Goal: Task Accomplishment & Management: Complete application form

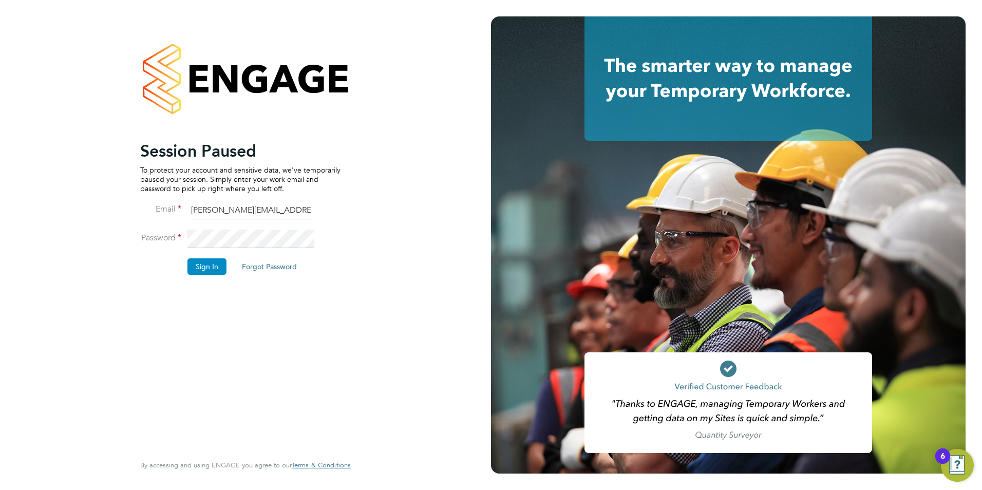
click at [203, 263] on button "Sign In" at bounding box center [206, 266] width 39 height 16
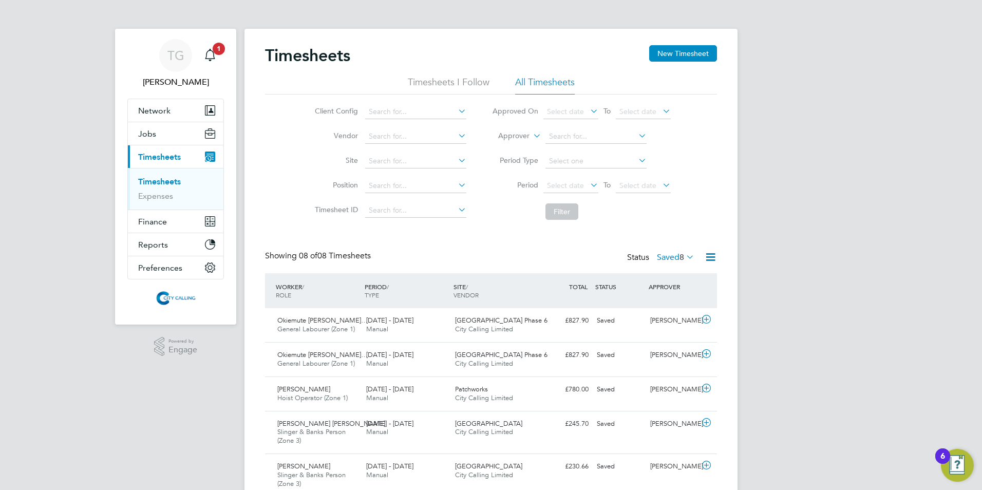
click at [556, 183] on span "Select date" at bounding box center [565, 185] width 37 height 9
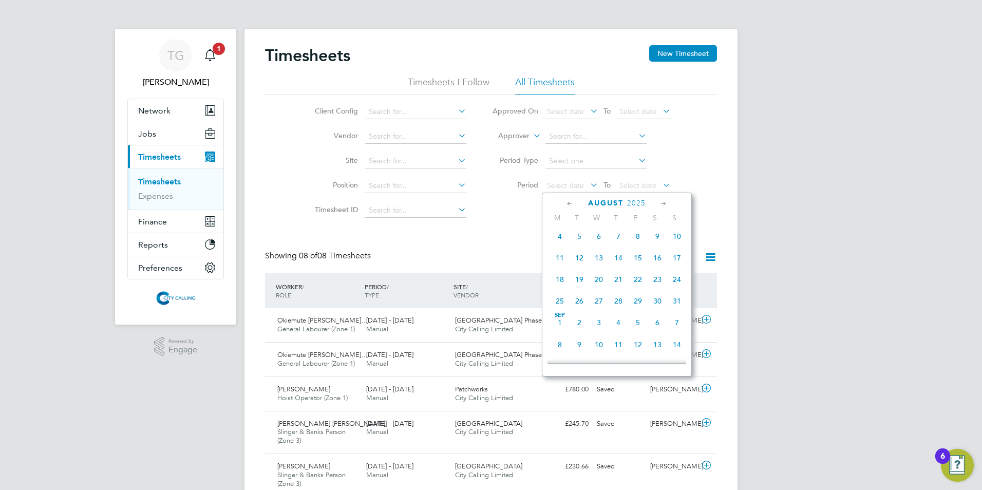
click at [559, 258] on span "11" at bounding box center [560, 258] width 20 height 20
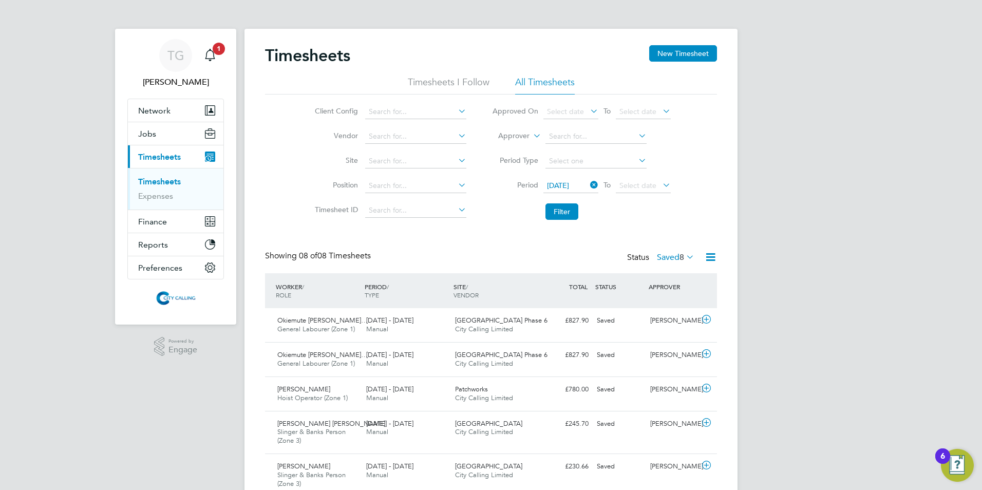
click at [667, 252] on div "Status Saved 8" at bounding box center [661, 258] width 69 height 14
click at [666, 254] on label "Saved 8" at bounding box center [675, 257] width 37 height 10
click at [657, 302] on li "Submitted" at bounding box center [661, 304] width 47 height 14
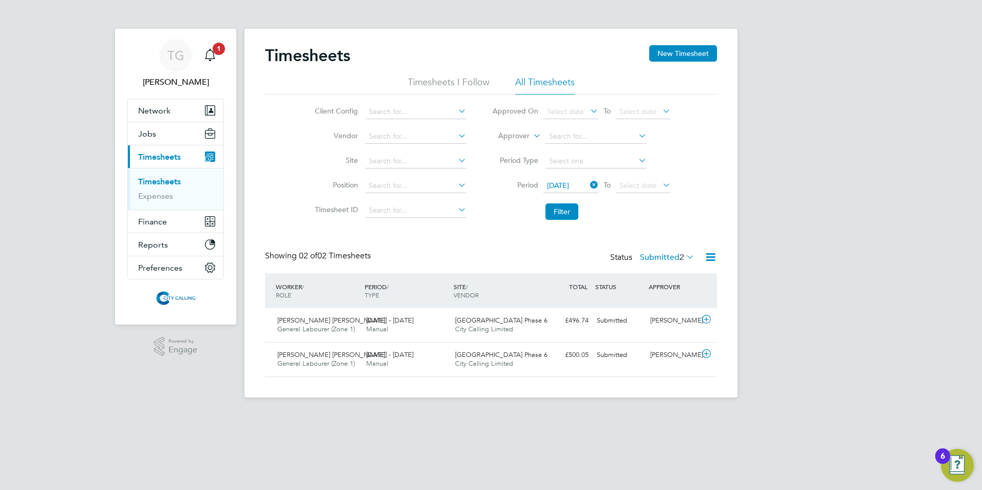
click at [653, 255] on label "Submitted 2" at bounding box center [667, 257] width 54 height 10
click at [655, 316] on li "Approved" at bounding box center [657, 319] width 47 height 14
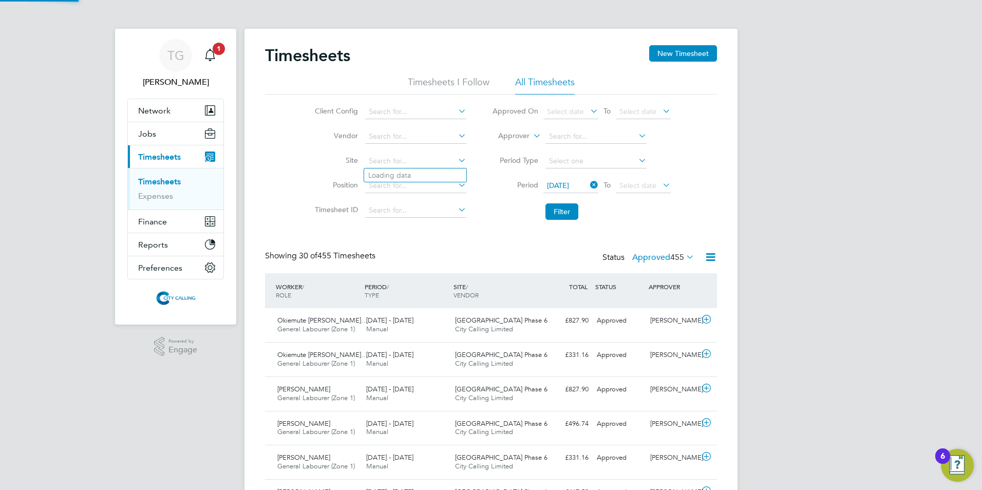
click at [383, 162] on input at bounding box center [415, 161] width 101 height 14
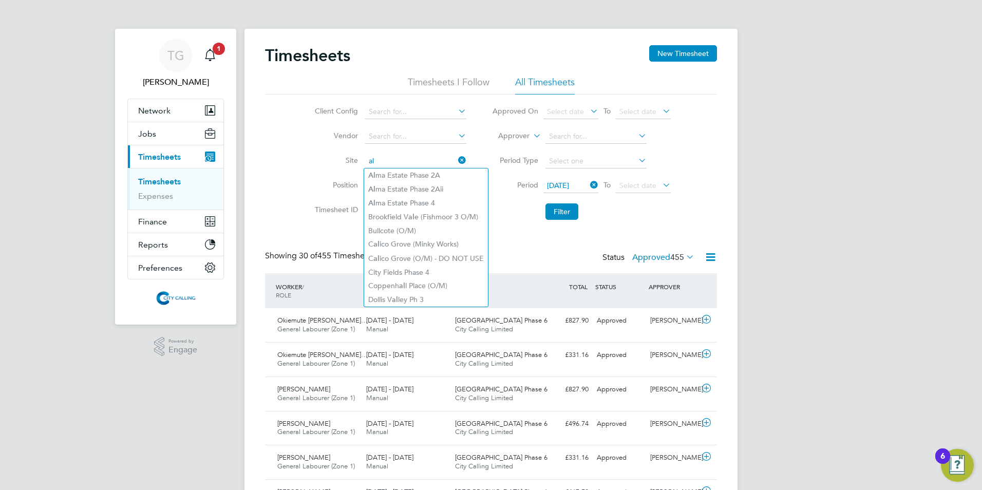
click at [391, 189] on li "Al ma Estate Phase 2Aii" at bounding box center [426, 189] width 124 height 14
type input "Alma Estate Phase 2Aii"
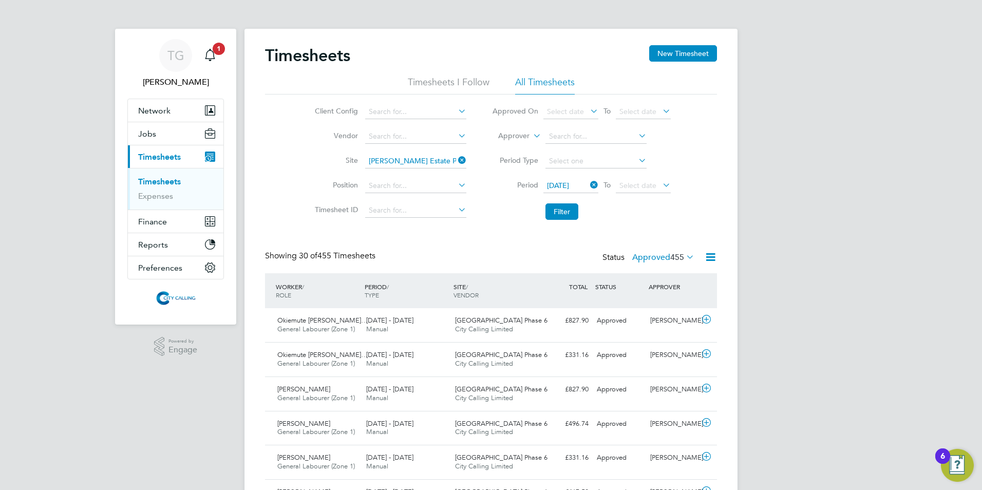
click at [563, 208] on button "Filter" at bounding box center [561, 211] width 33 height 16
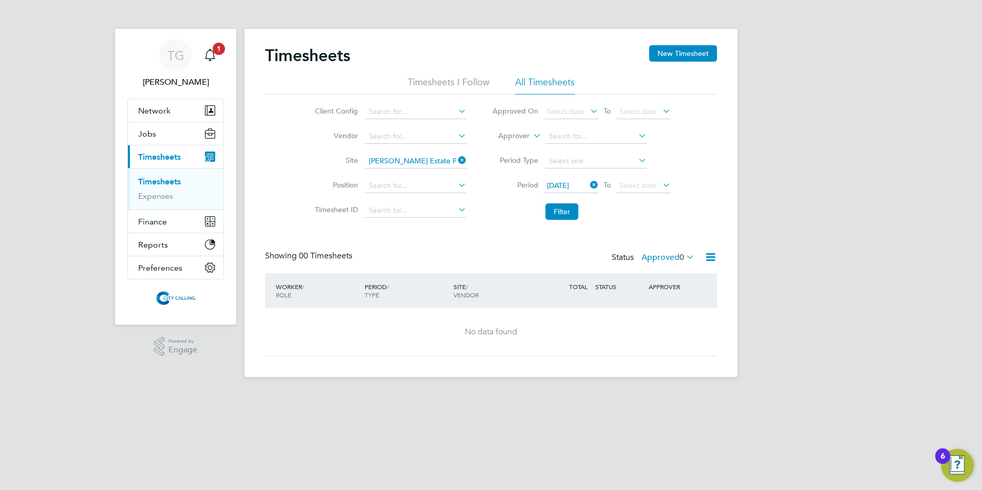
click at [657, 257] on label "Approved 0" at bounding box center [667, 257] width 53 height 10
click at [456, 162] on icon at bounding box center [456, 160] width 0 height 14
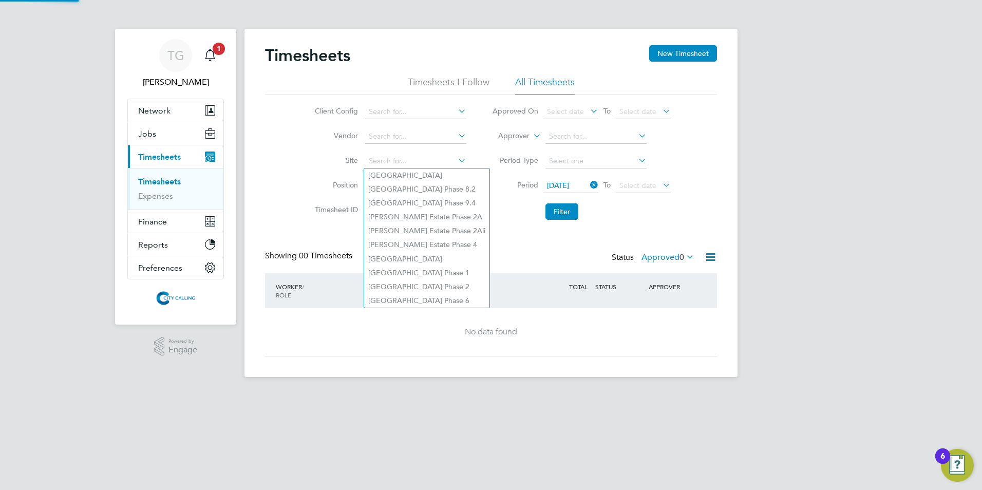
click at [417, 162] on input at bounding box center [415, 161] width 101 height 14
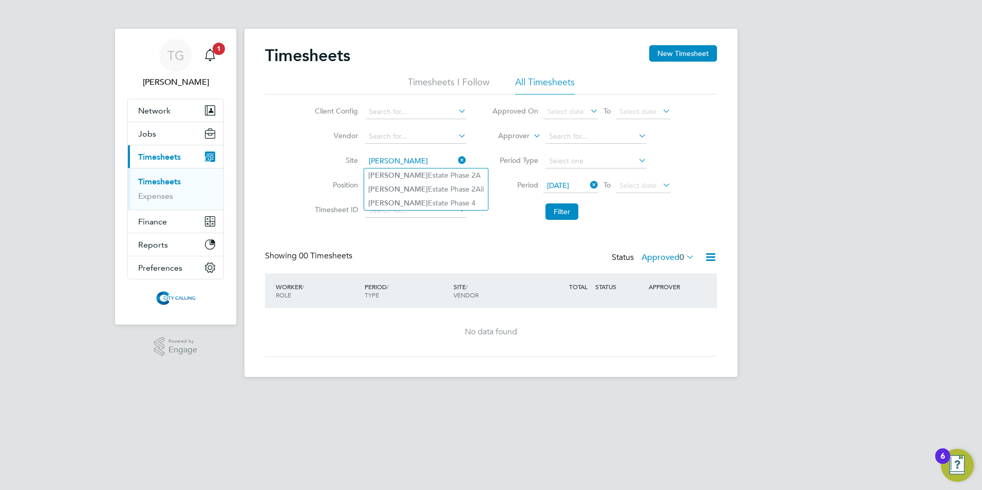
click at [404, 180] on li "Alma Estate Phase 2A" at bounding box center [426, 175] width 124 height 14
type input "Alma Estate Phase 2A"
click at [558, 207] on button "Filter" at bounding box center [561, 211] width 33 height 16
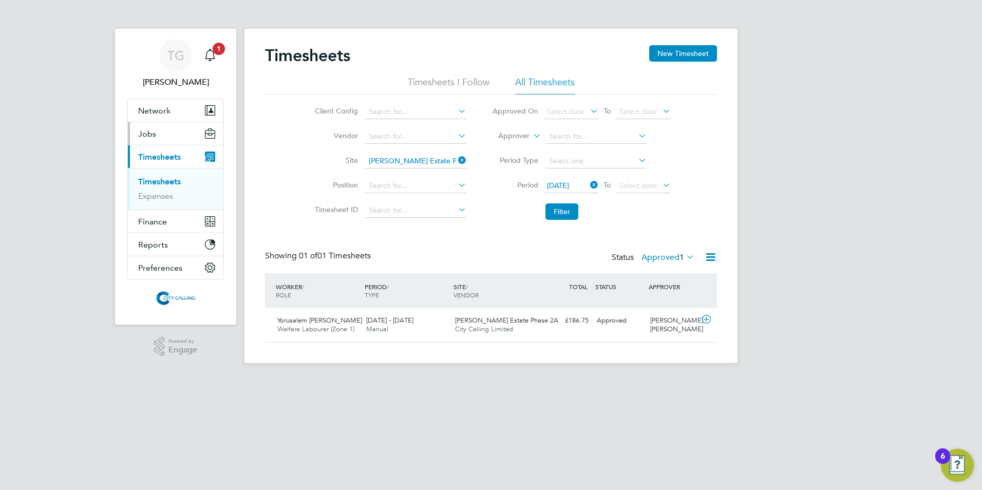
click at [149, 134] on span "Jobs" at bounding box center [147, 134] width 18 height 10
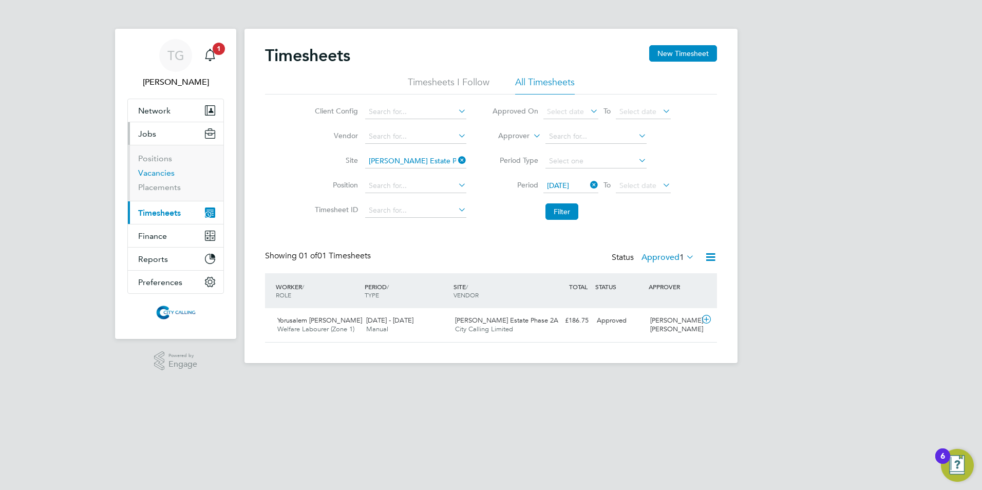
click at [159, 172] on link "Vacancies" at bounding box center [156, 173] width 36 height 10
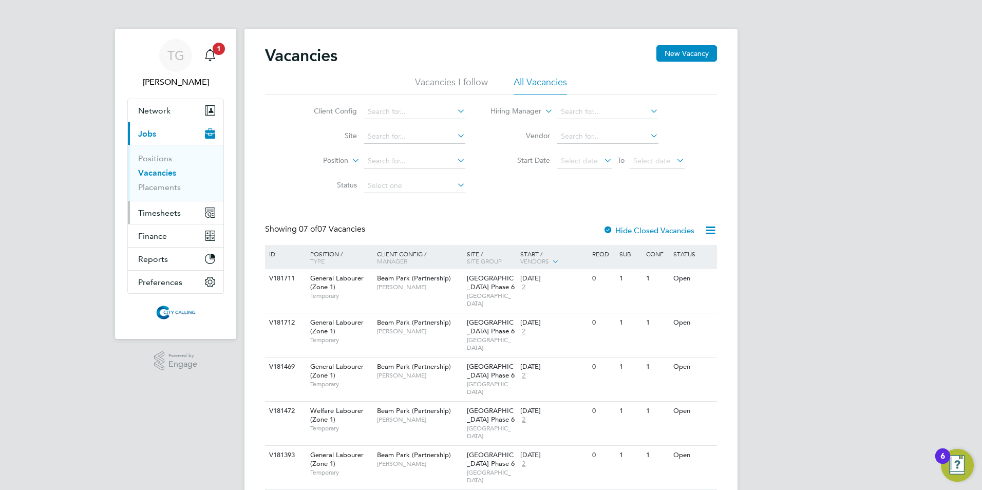
click at [159, 212] on span "Timesheets" at bounding box center [159, 213] width 43 height 10
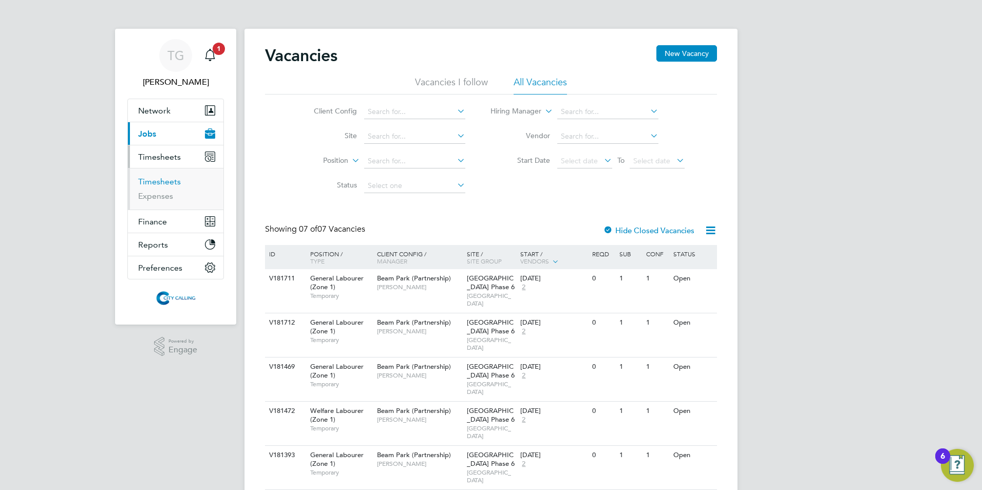
click at [161, 182] on link "Timesheets" at bounding box center [159, 182] width 43 height 10
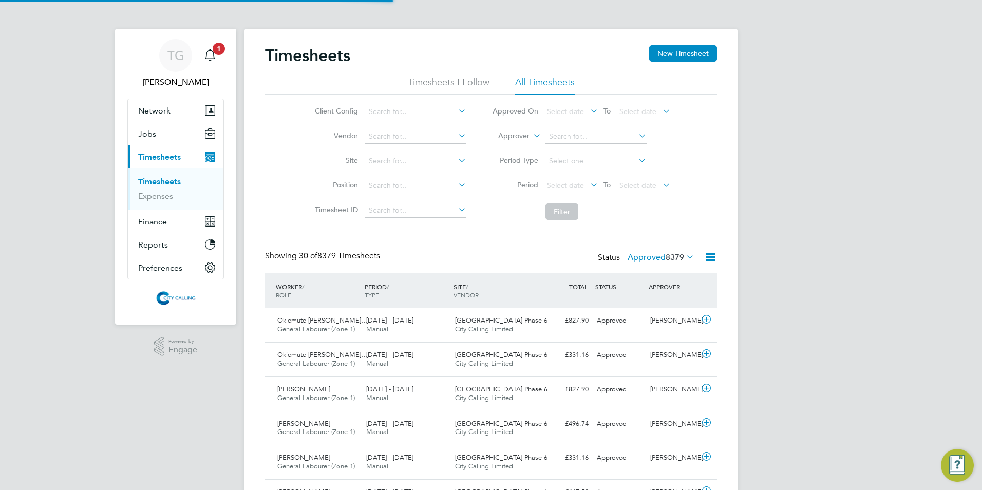
scroll to position [26, 89]
click at [559, 183] on span "Select date" at bounding box center [565, 185] width 37 height 9
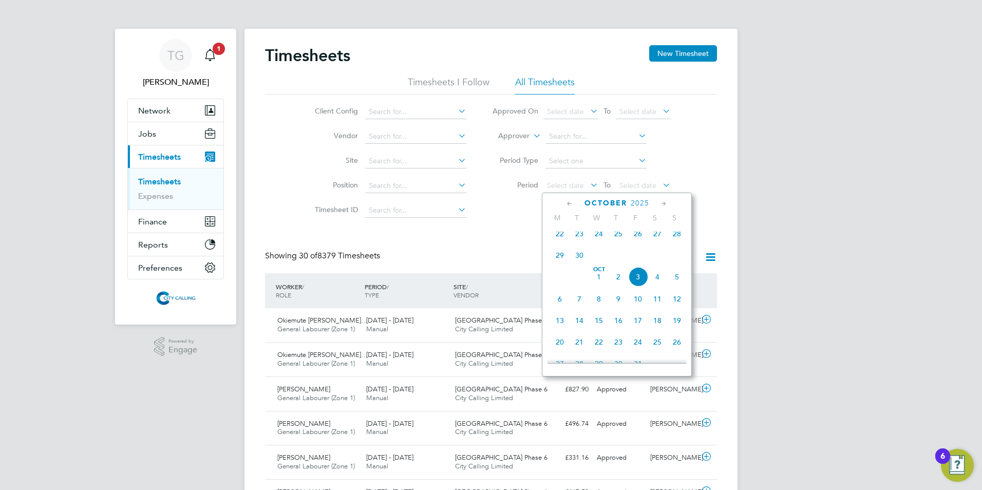
click at [558, 235] on span "22" at bounding box center [560, 234] width 20 height 20
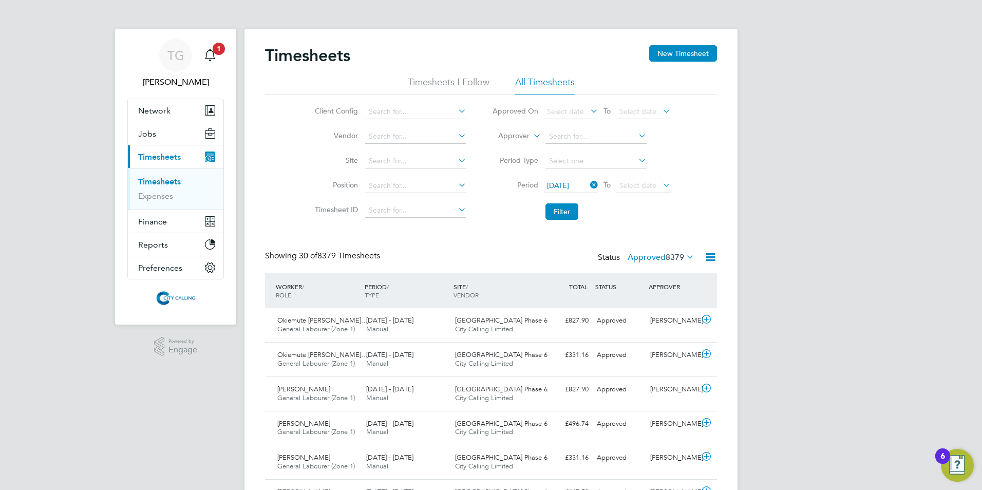
click at [634, 184] on span "Select date" at bounding box center [637, 185] width 37 height 9
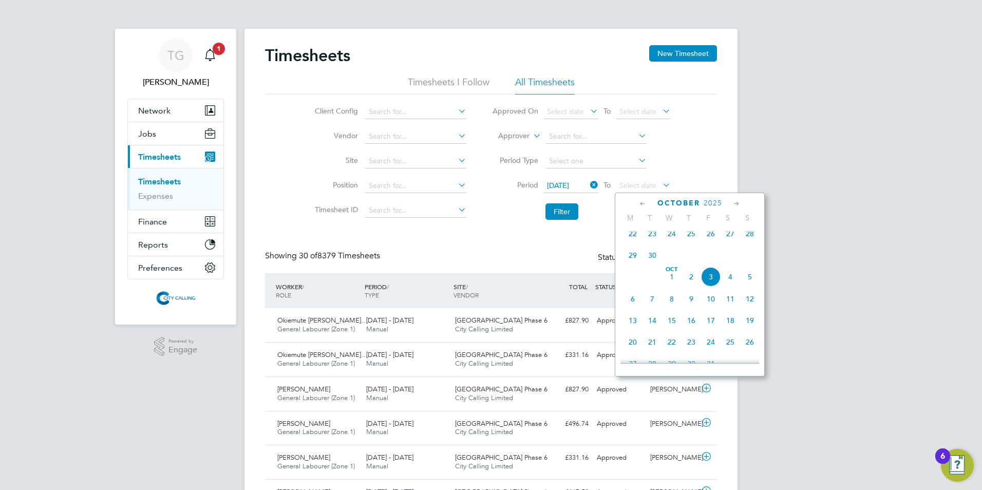
click at [748, 239] on span "28" at bounding box center [750, 234] width 20 height 20
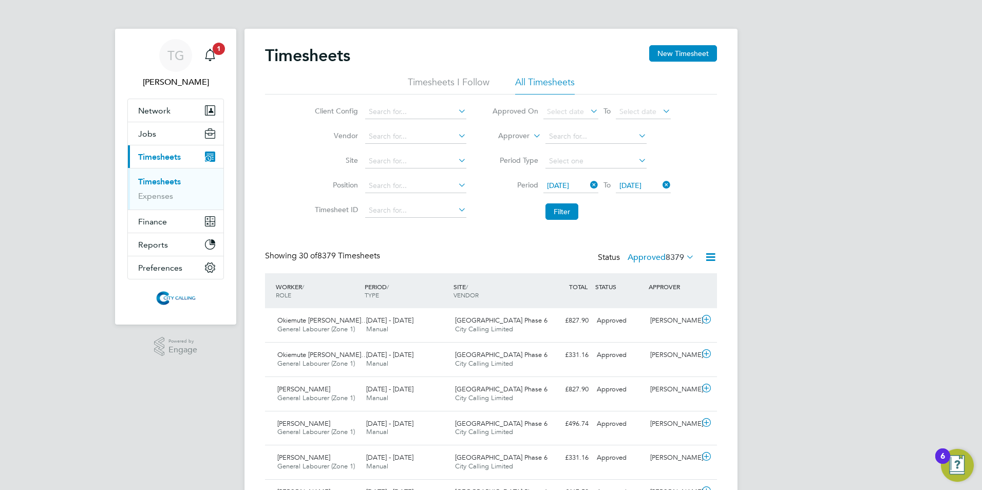
click at [569, 213] on button "Filter" at bounding box center [561, 211] width 33 height 16
click at [657, 255] on label "Approved 63" at bounding box center [665, 257] width 57 height 10
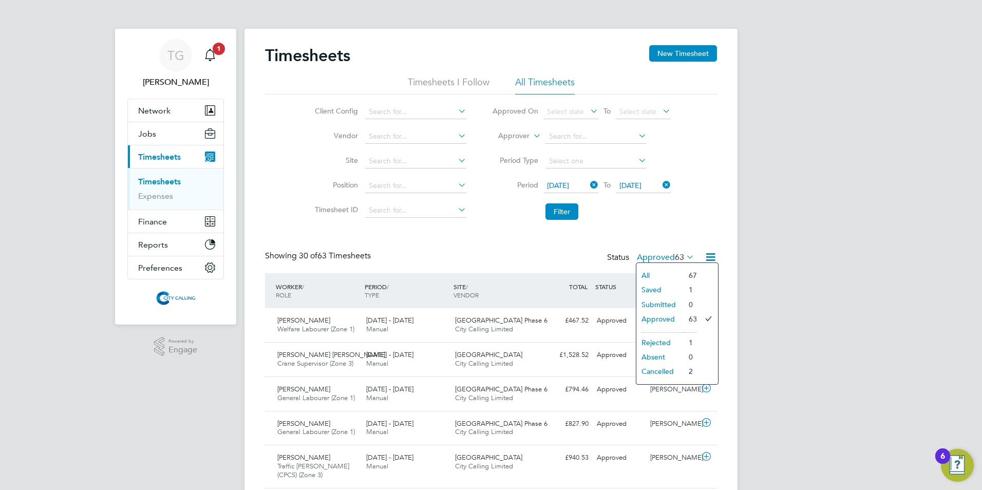
click at [651, 286] on li "Saved" at bounding box center [659, 289] width 47 height 14
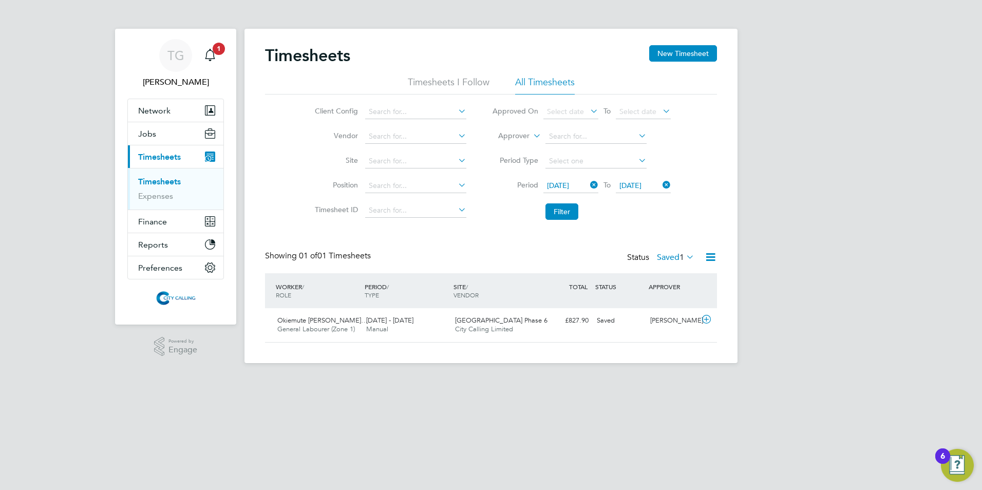
click at [601, 320] on div "Saved" at bounding box center [618, 320] width 53 height 17
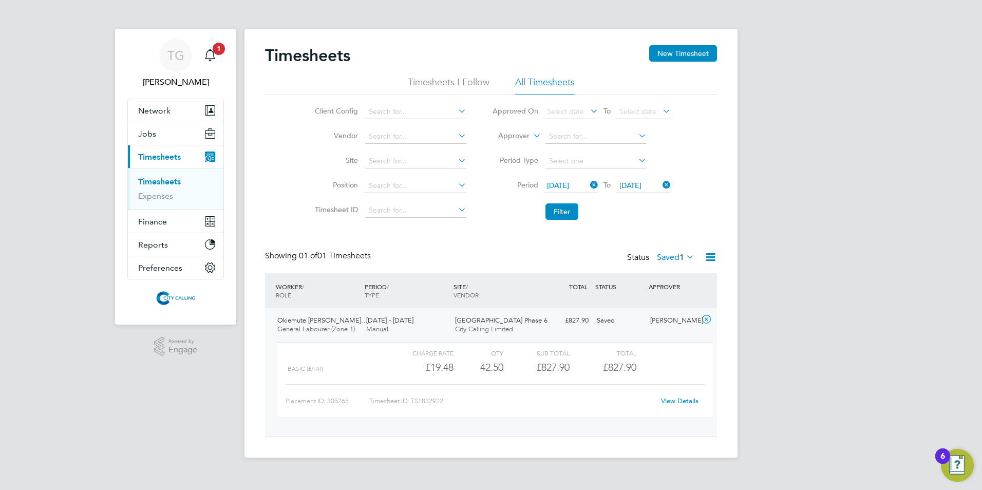
click at [674, 398] on link "View Details" at bounding box center [679, 400] width 37 height 9
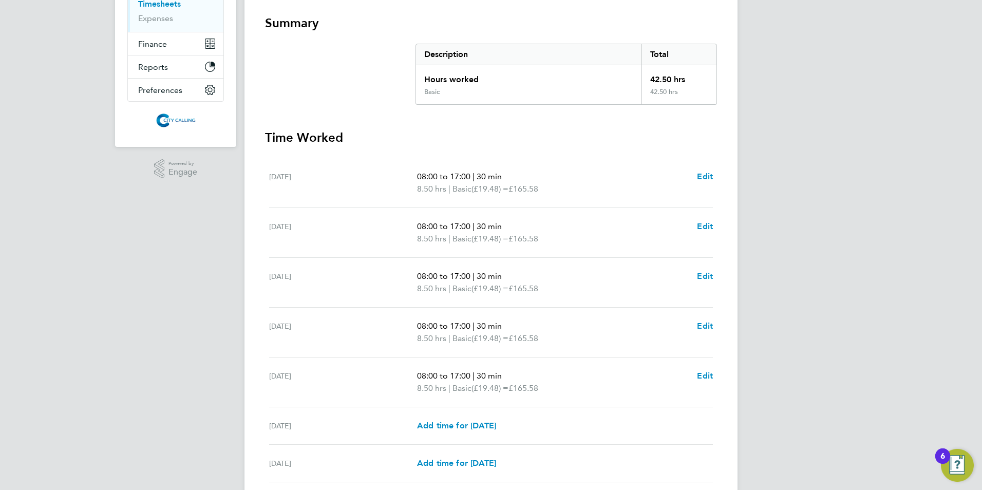
scroll to position [260, 0]
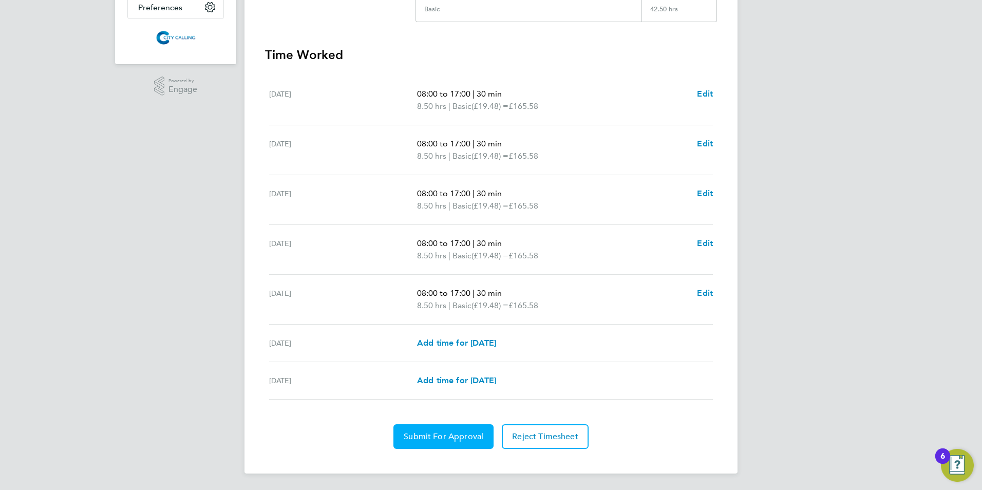
click at [444, 437] on span "Submit For Approval" at bounding box center [444, 436] width 80 height 10
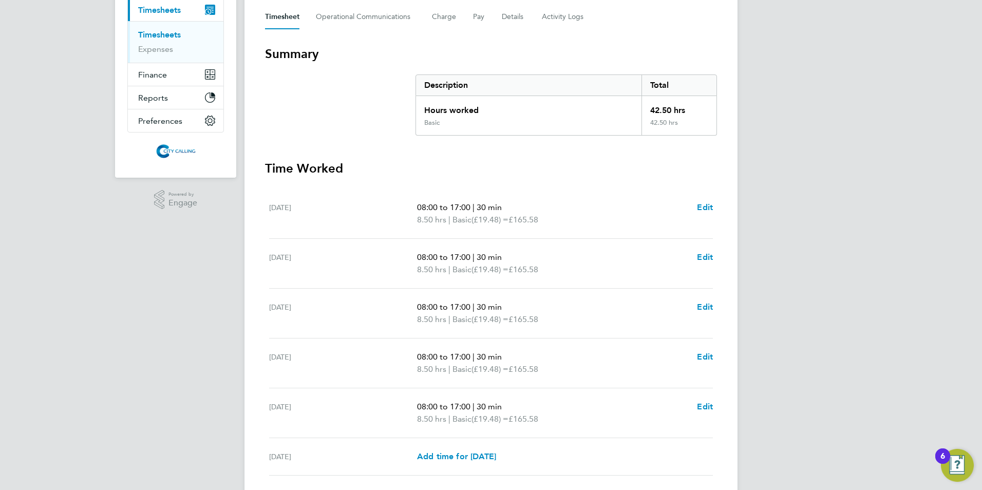
scroll to position [0, 0]
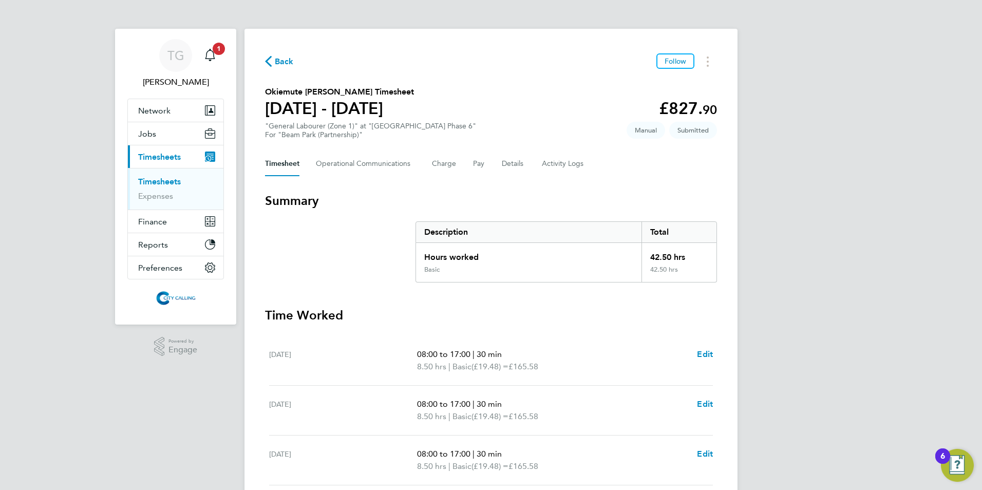
click at [281, 61] on span "Back" at bounding box center [284, 61] width 19 height 12
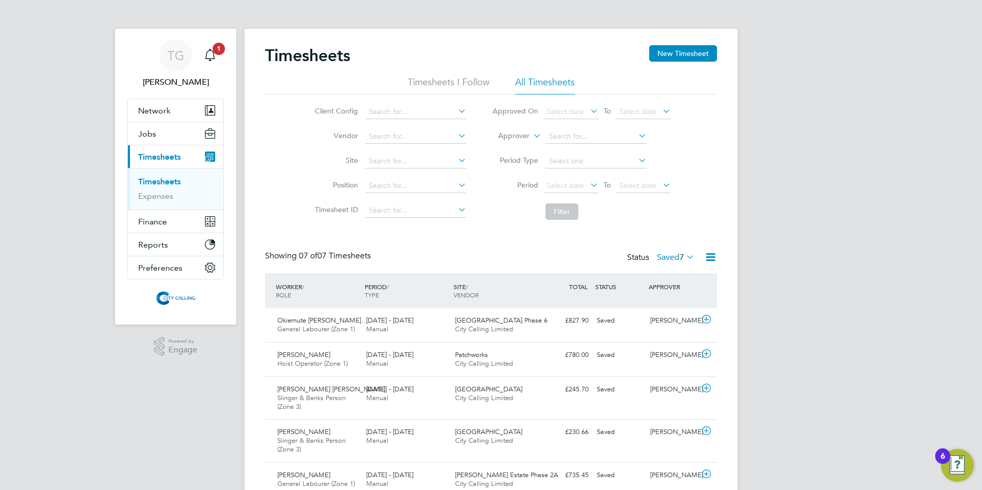
click at [562, 185] on span "Select date" at bounding box center [565, 185] width 37 height 9
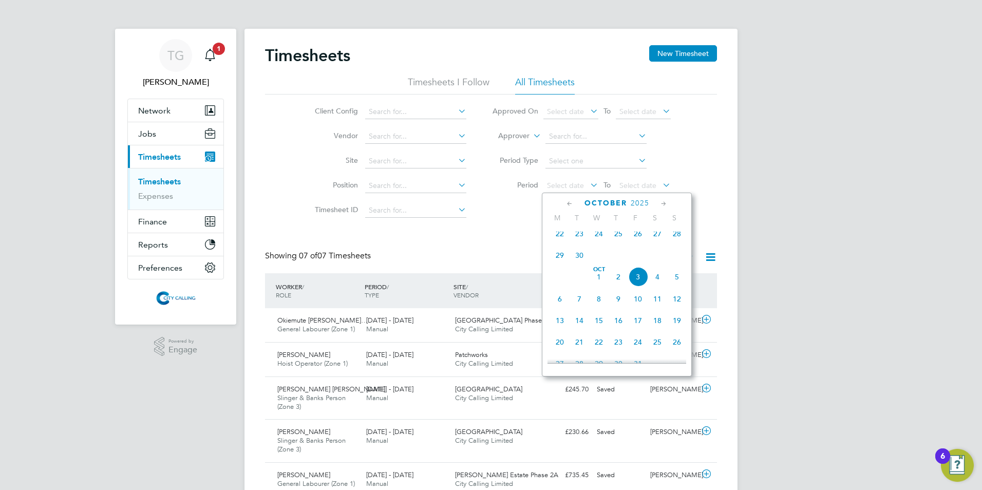
click at [559, 238] on span "22" at bounding box center [560, 234] width 20 height 20
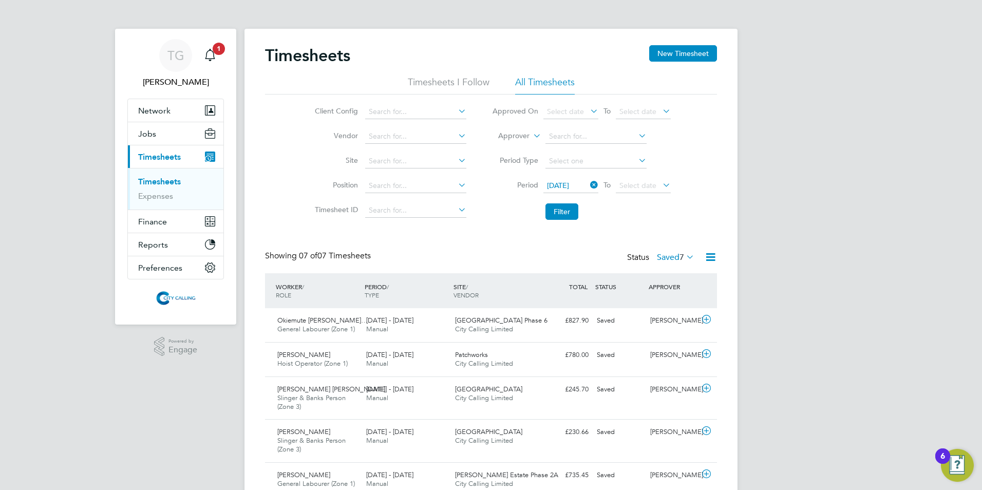
click at [641, 181] on span "Select date" at bounding box center [637, 185] width 37 height 9
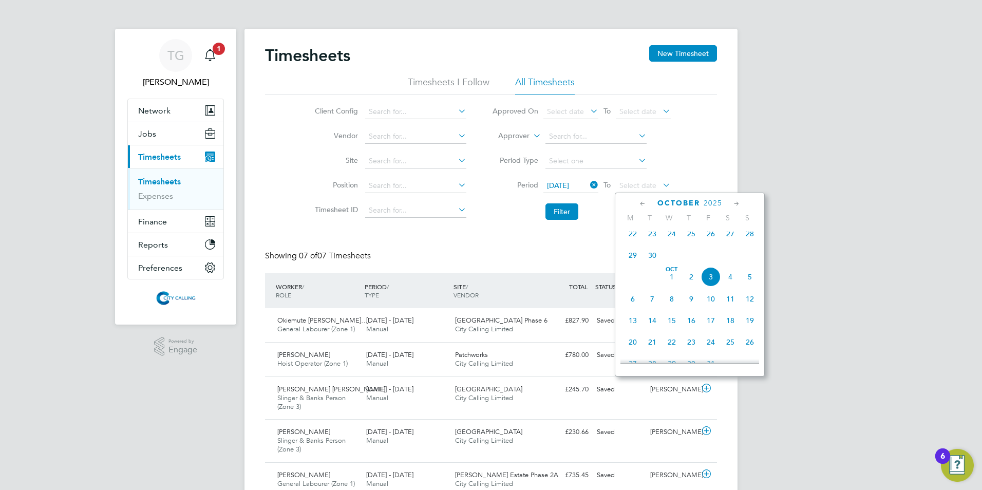
drag, startPoint x: 754, startPoint y: 242, endPoint x: 747, endPoint y: 241, distance: 6.8
click at [753, 241] on span "28" at bounding box center [750, 234] width 20 height 20
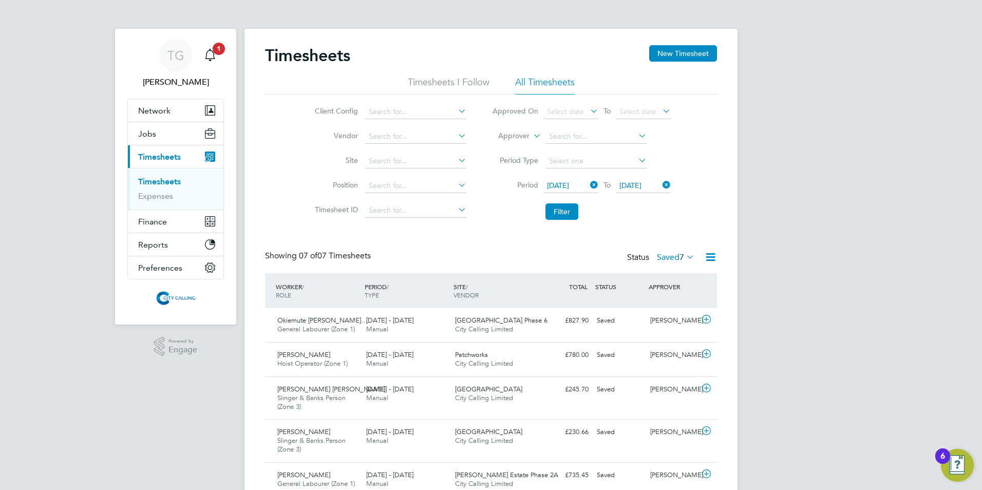
click at [560, 210] on button "Filter" at bounding box center [561, 211] width 33 height 16
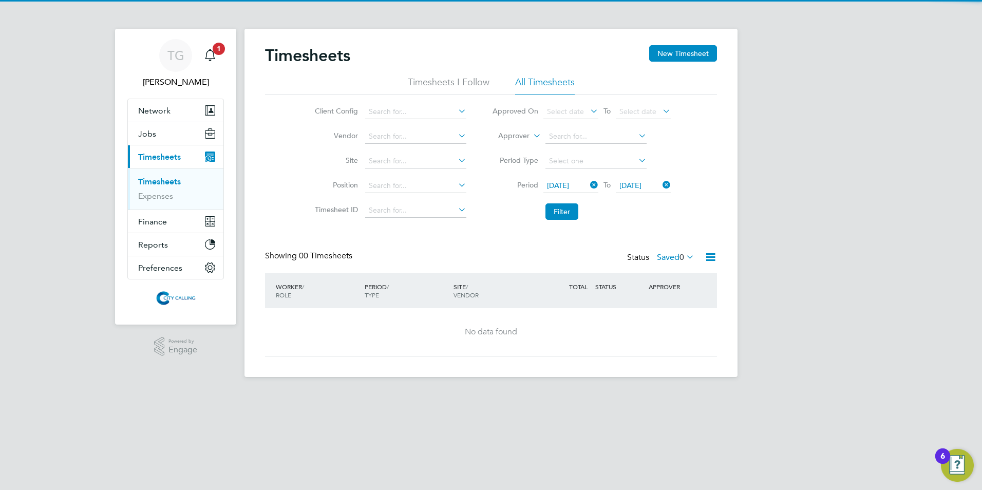
click at [661, 257] on label "Saved 0" at bounding box center [675, 257] width 37 height 10
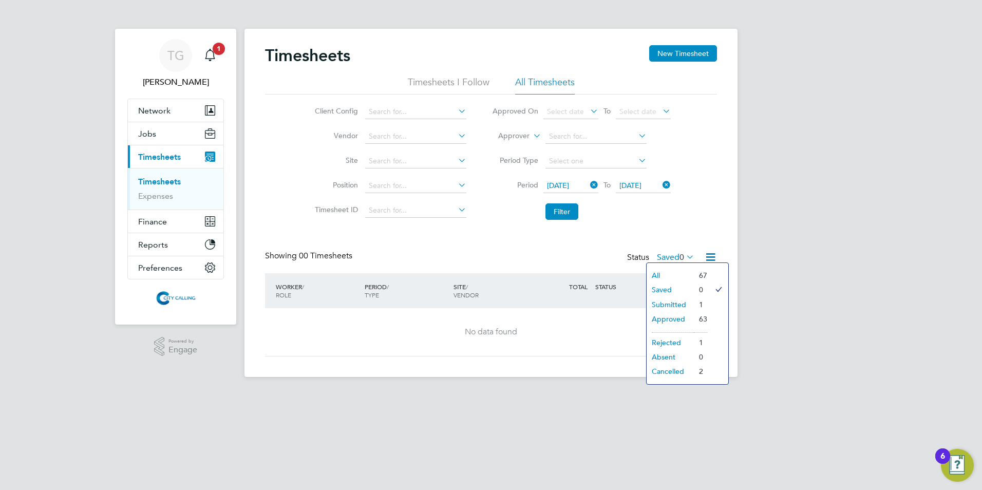
click at [509, 244] on div "Timesheets New Timesheet Timesheets I Follow All Timesheets Client Config Vendo…" at bounding box center [491, 200] width 452 height 311
